Goal: Task Accomplishment & Management: Use online tool/utility

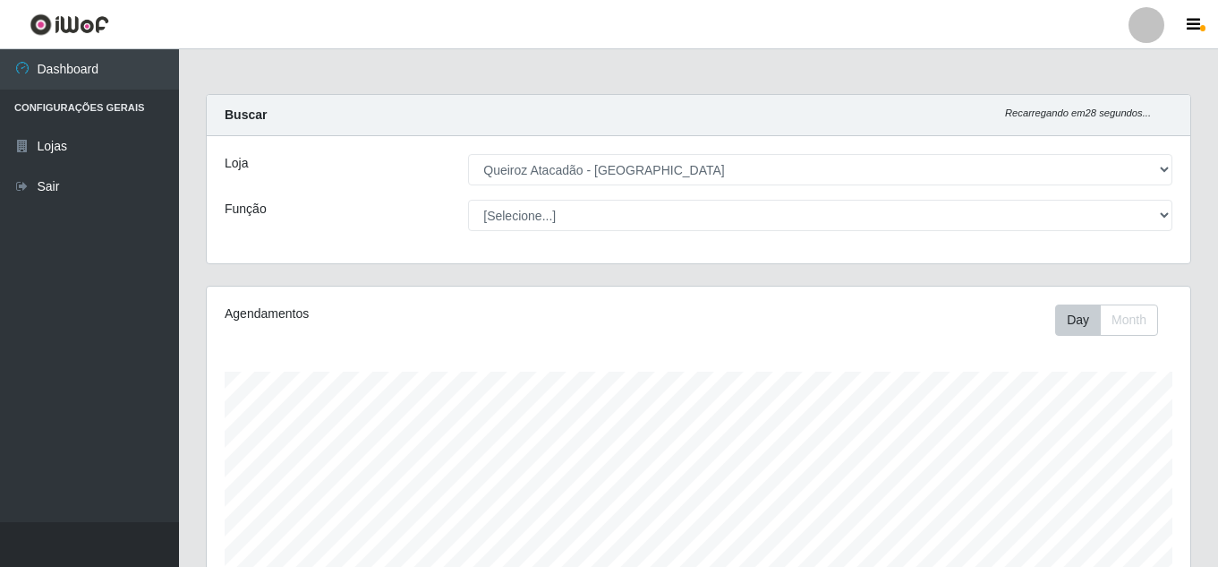
select select "225"
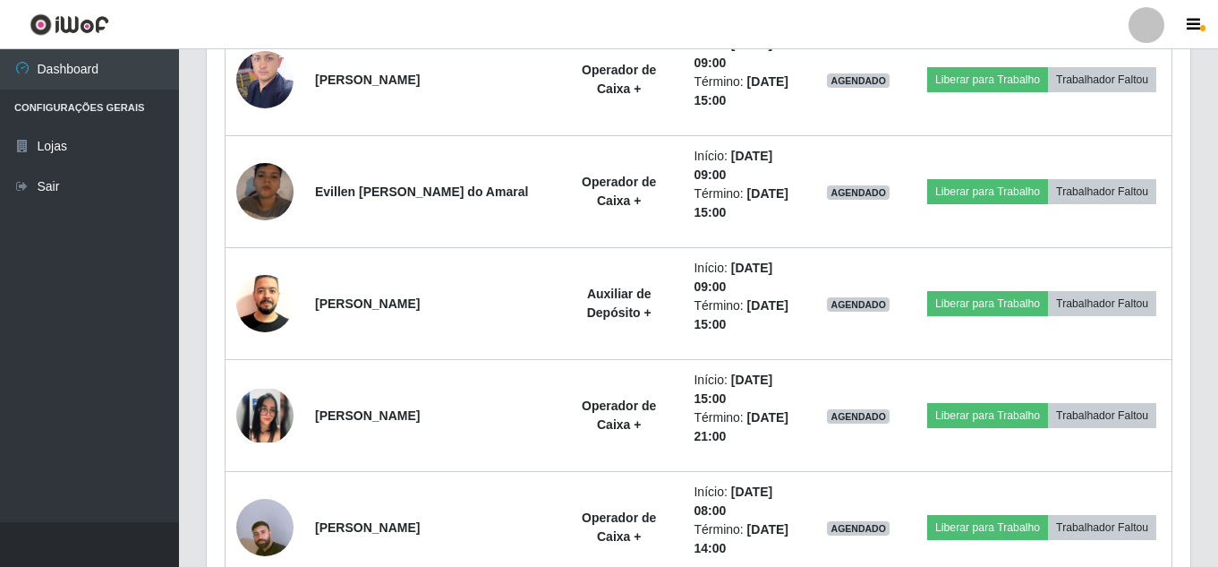
scroll to position [346, 0]
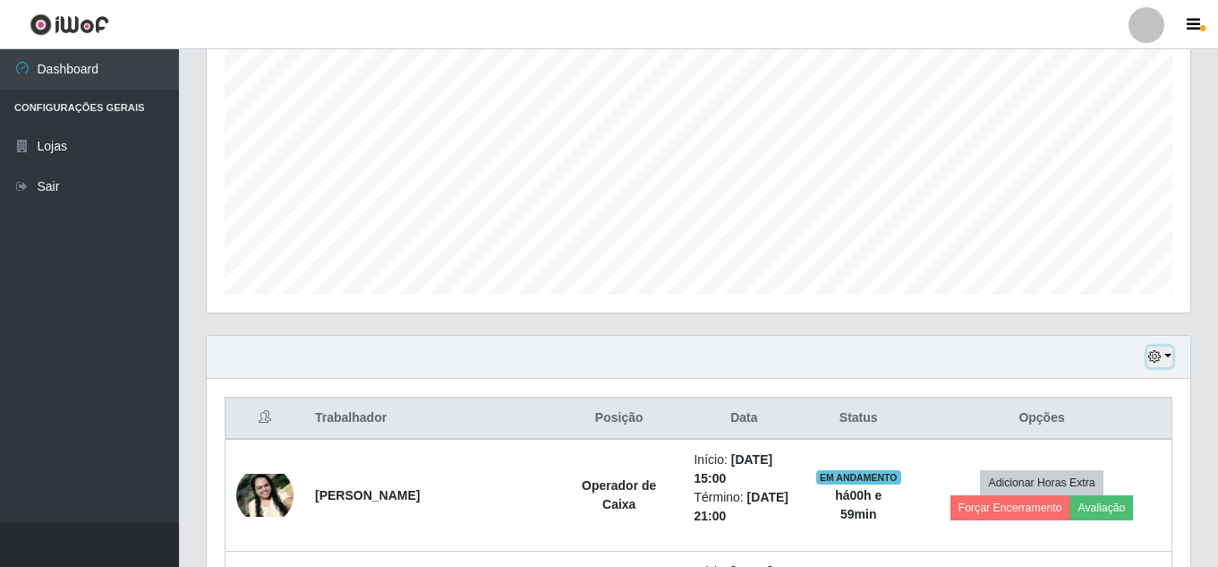
click at [1156, 361] on icon "button" at bounding box center [1155, 356] width 13 height 13
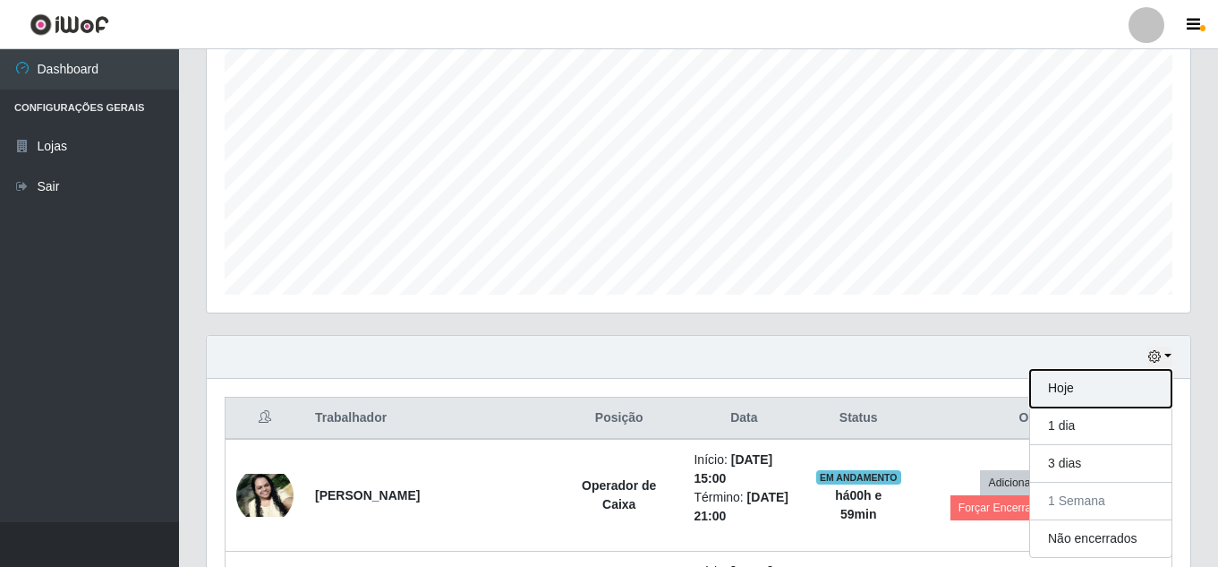
click at [1071, 397] on button "Hoje" at bounding box center [1100, 389] width 141 height 38
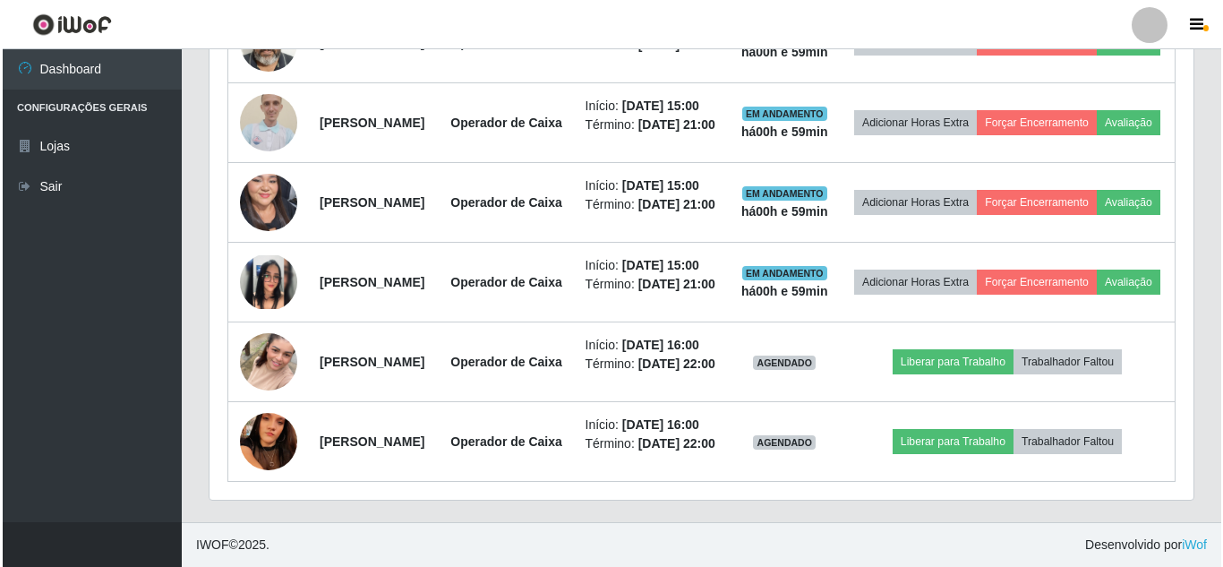
scroll to position [1063, 0]
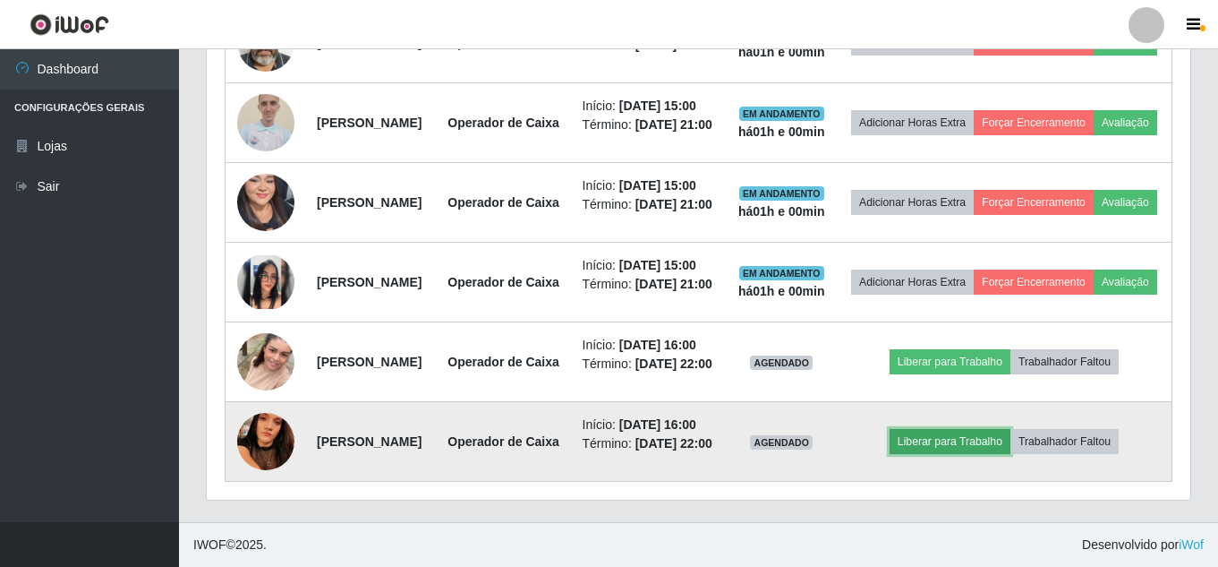
click at [961, 441] on button "Liberar para Trabalho" at bounding box center [950, 441] width 121 height 25
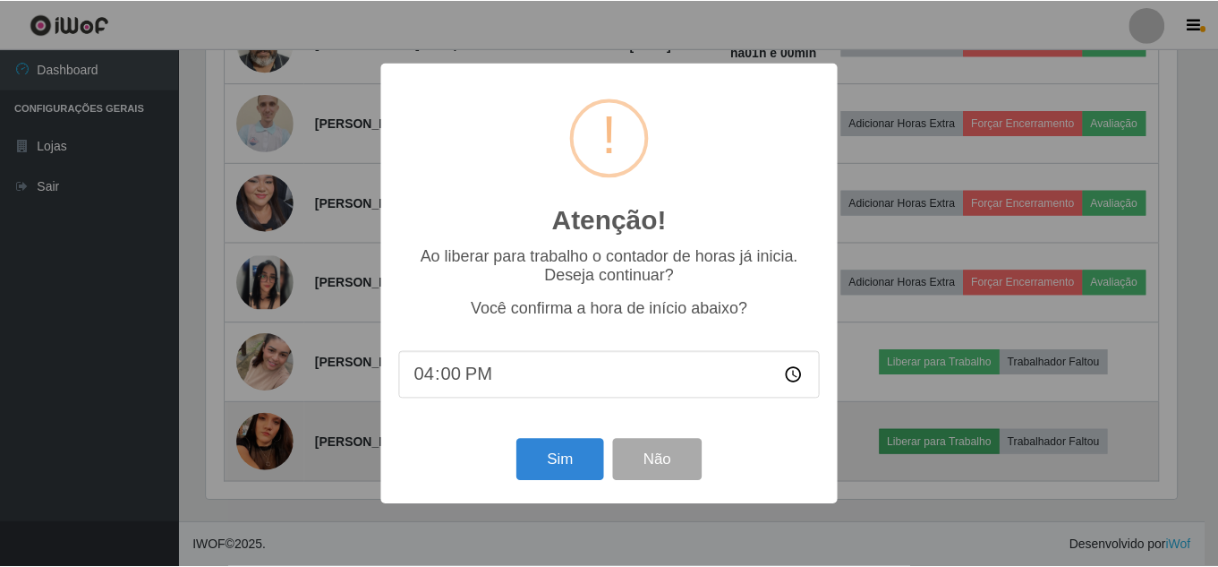
scroll to position [372, 975]
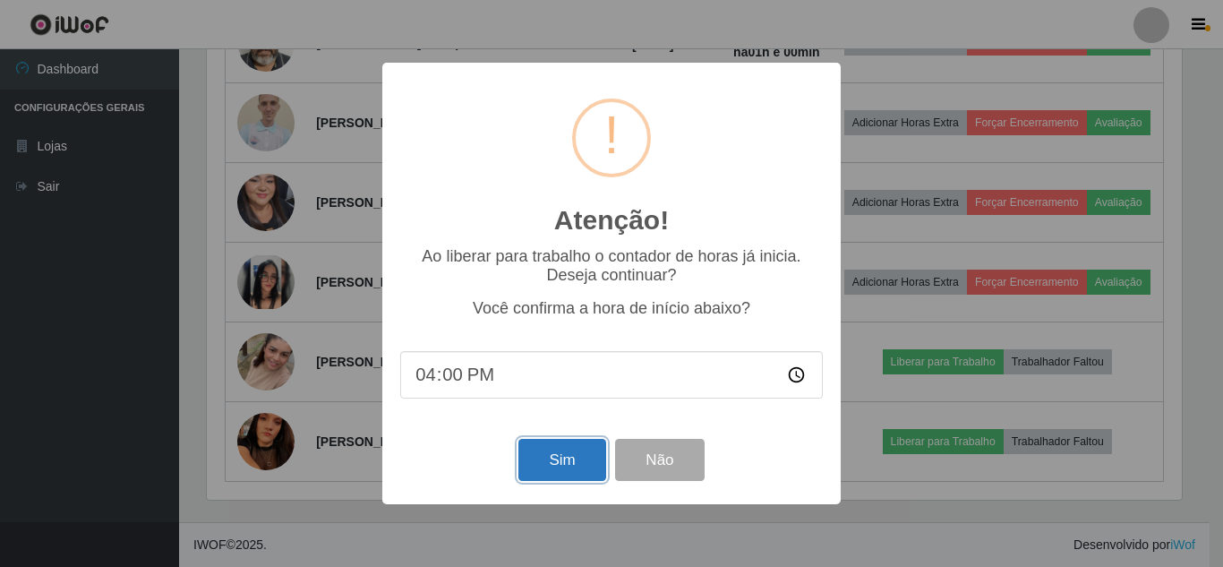
click at [594, 464] on button "Sim" at bounding box center [561, 460] width 87 height 42
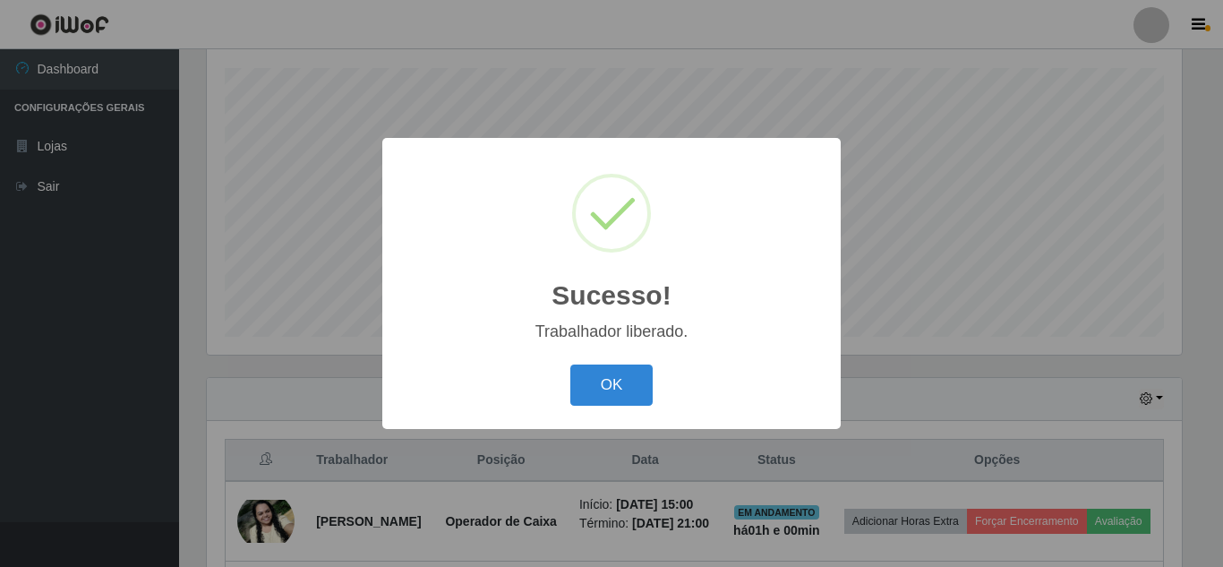
click at [570, 364] on button "OK" at bounding box center [611, 385] width 83 height 42
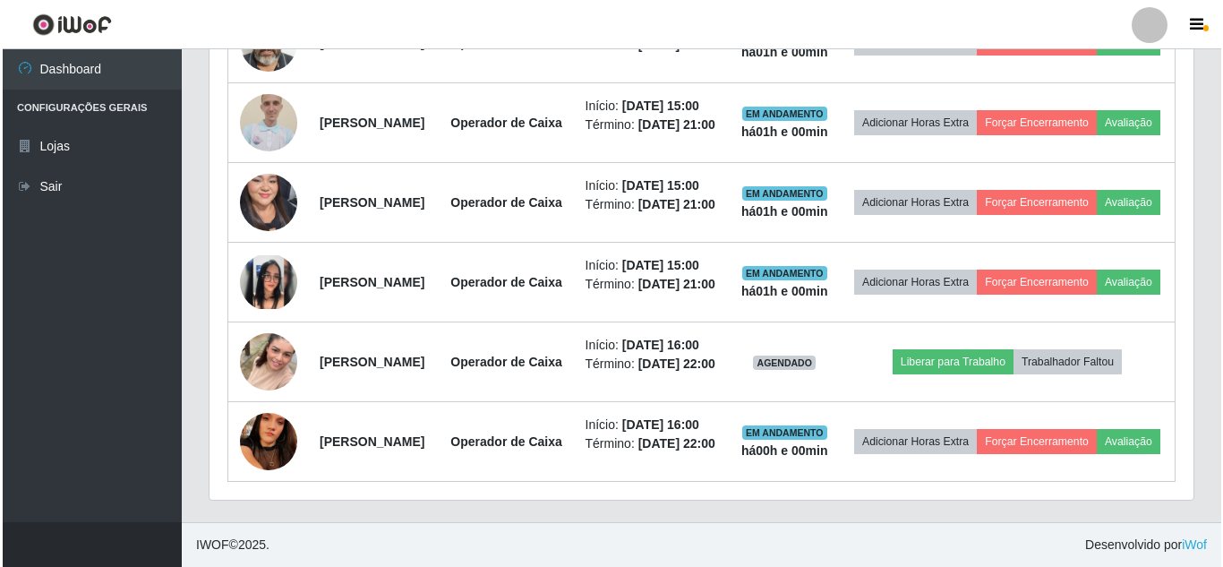
scroll to position [1027, 0]
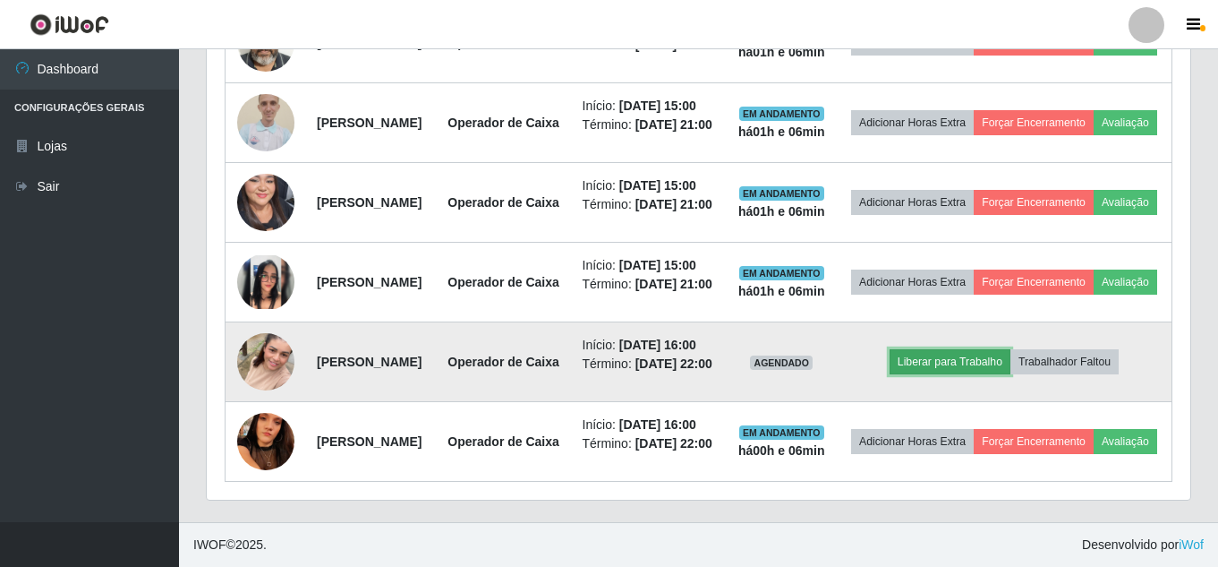
click at [995, 374] on button "Liberar para Trabalho" at bounding box center [950, 361] width 121 height 25
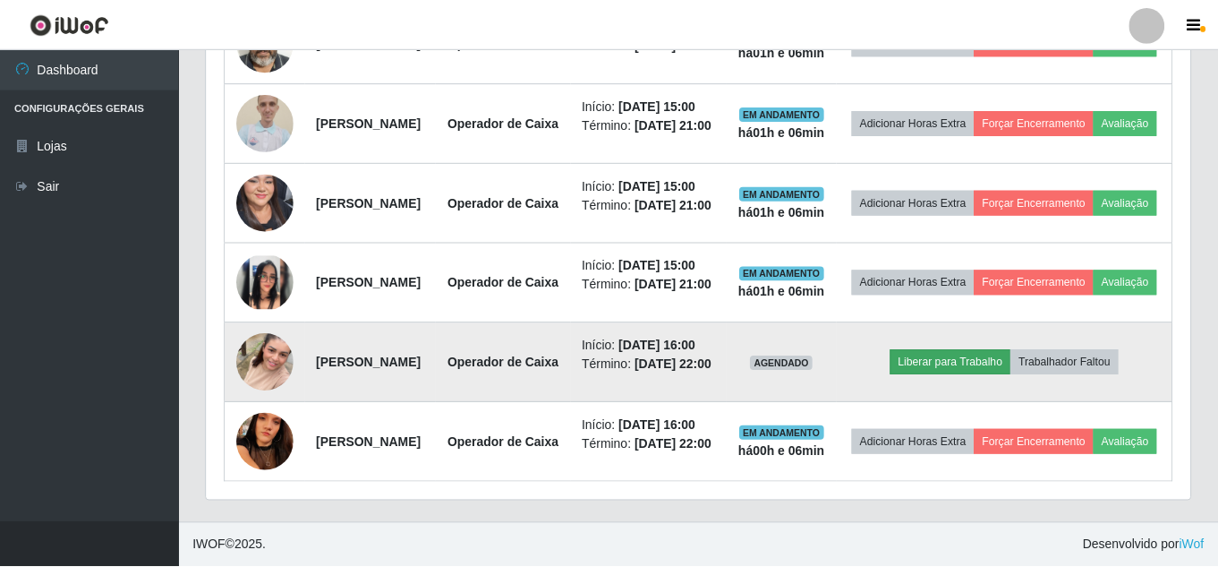
scroll to position [372, 975]
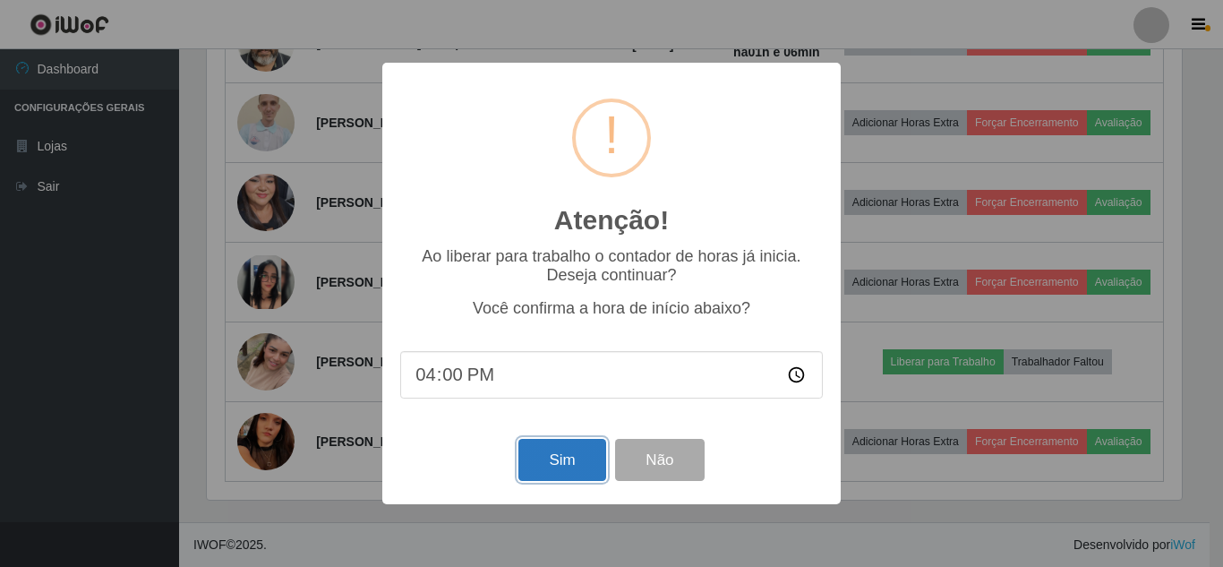
click at [577, 462] on button "Sim" at bounding box center [561, 460] width 87 height 42
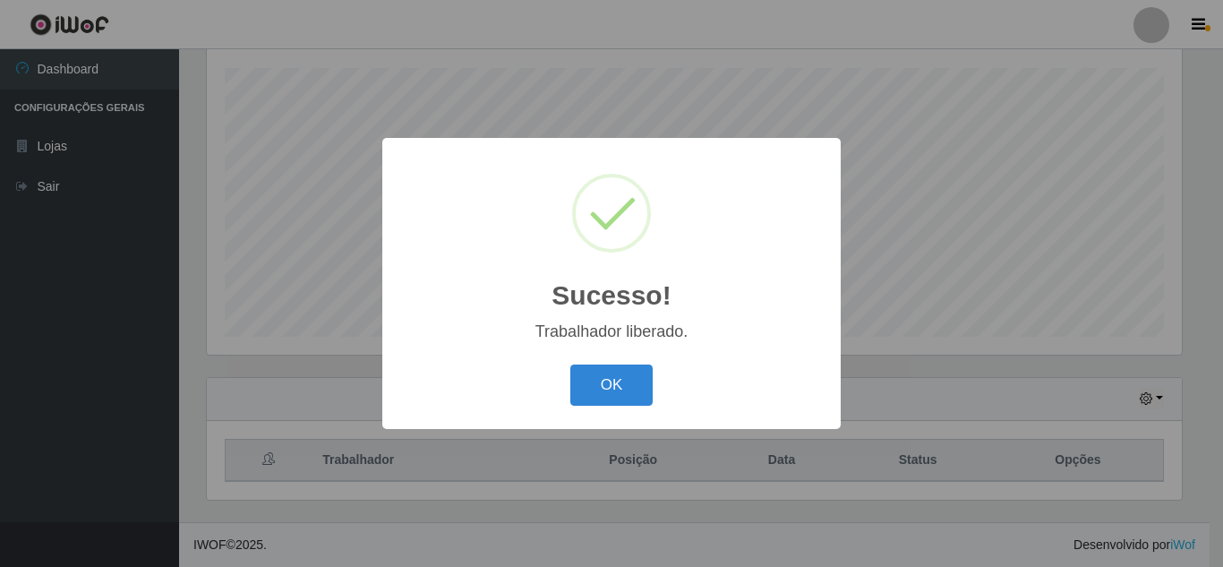
click at [570, 364] on button "OK" at bounding box center [611, 385] width 83 height 42
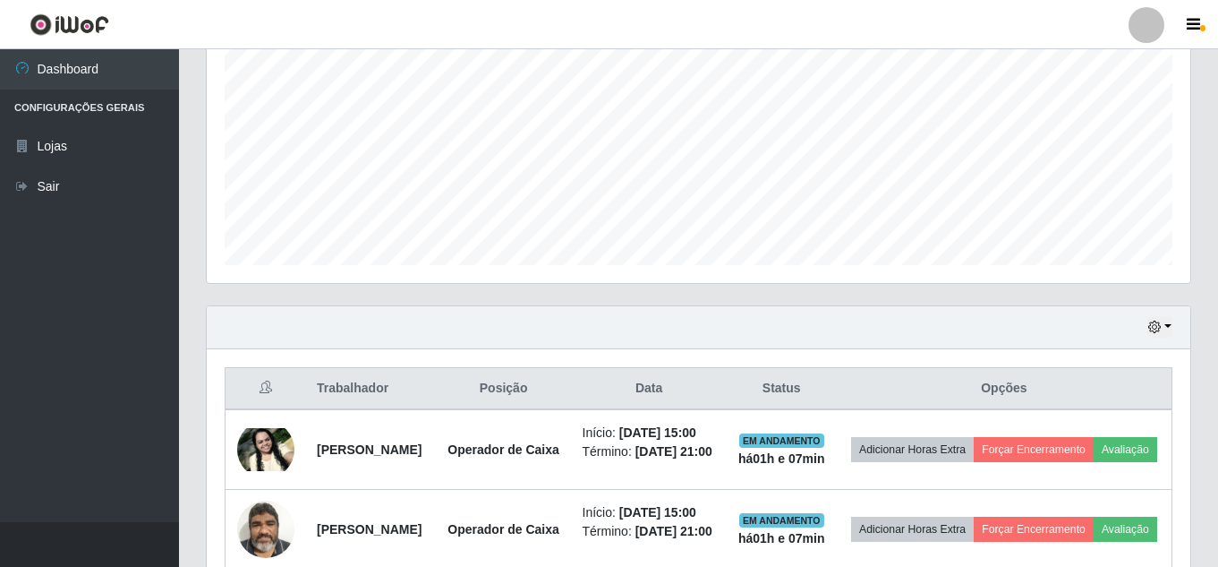
scroll to position [411, 0]
